Goal: Check status

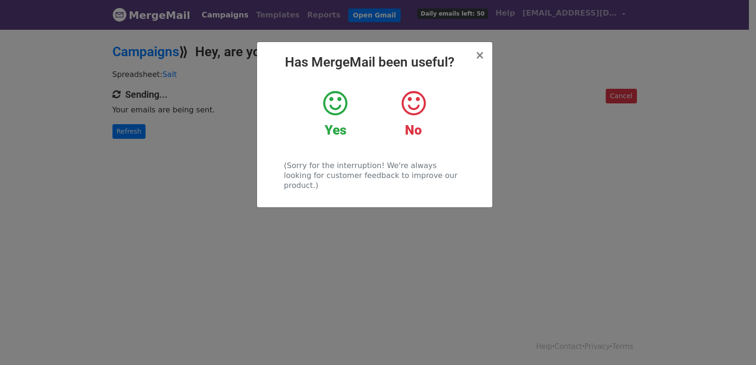
click at [138, 133] on div "× Has MergeMail been useful? Yes No (Sorry for the interruption! We're always l…" at bounding box center [378, 196] width 756 height 337
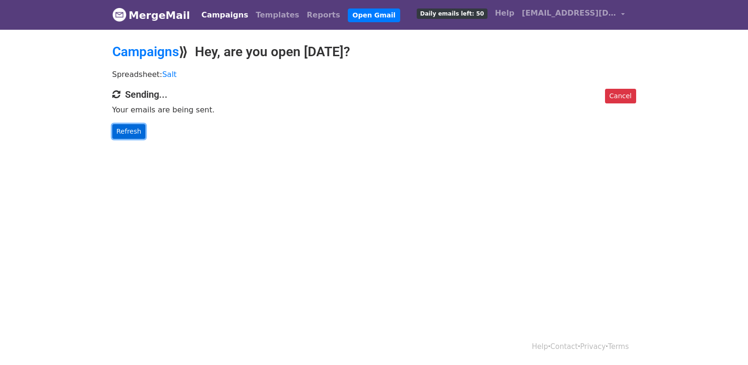
click at [135, 133] on link "Refresh" at bounding box center [129, 131] width 34 height 15
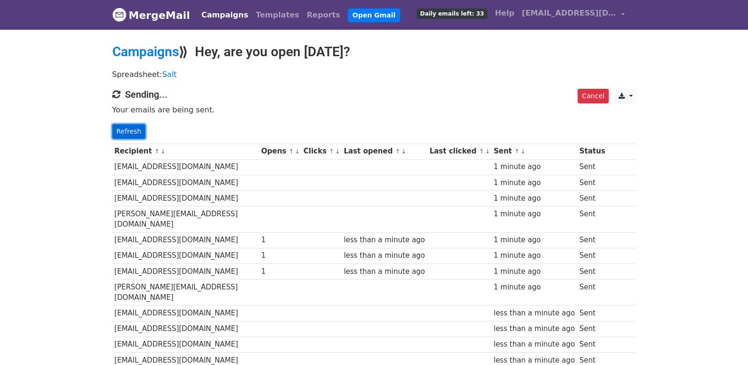
click at [118, 127] on link "Refresh" at bounding box center [129, 131] width 34 height 15
click at [132, 135] on link "Refresh" at bounding box center [129, 131] width 34 height 15
